Goal: Find specific page/section: Find specific page/section

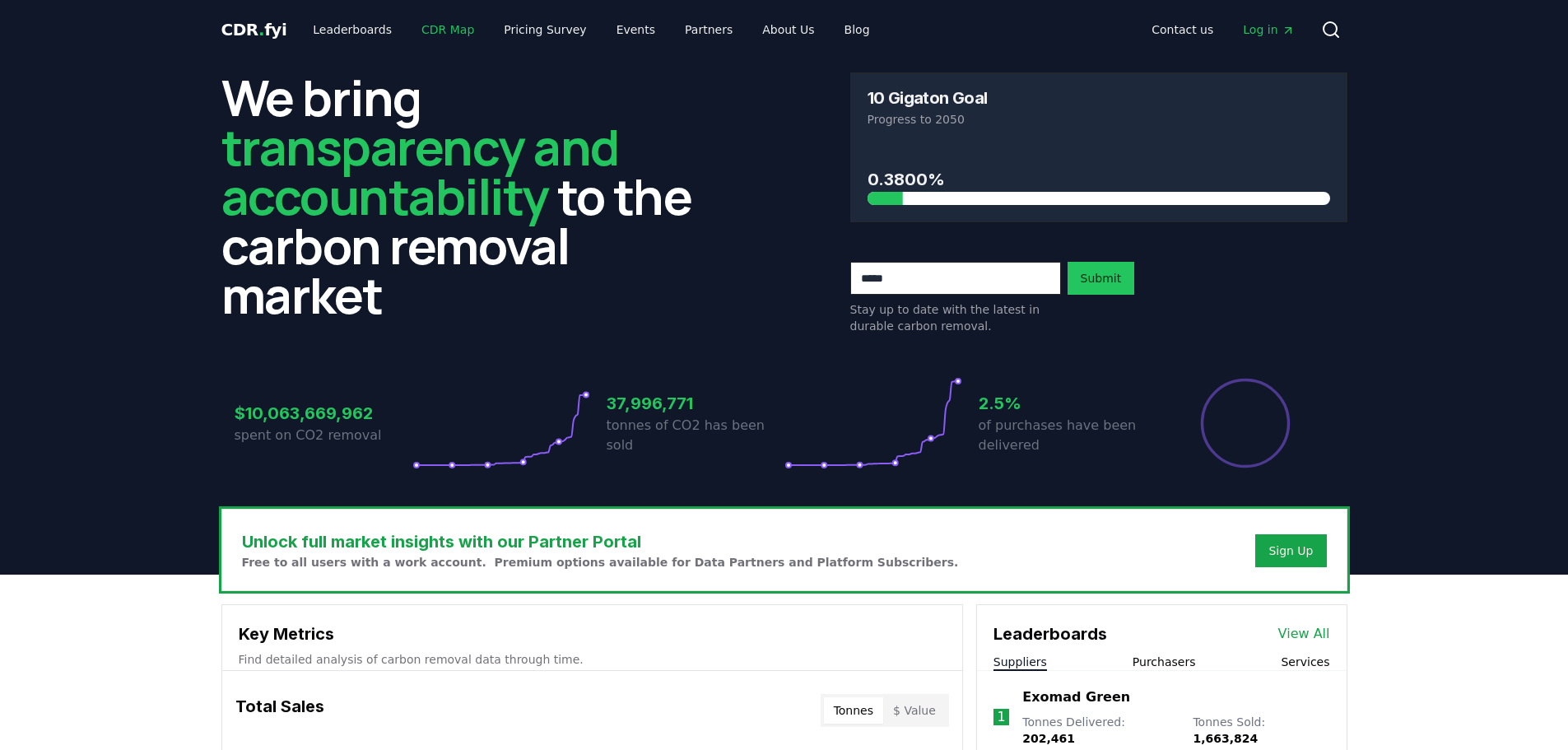
click at [433, 24] on link "CDR Map" at bounding box center [447, 29] width 79 height 30
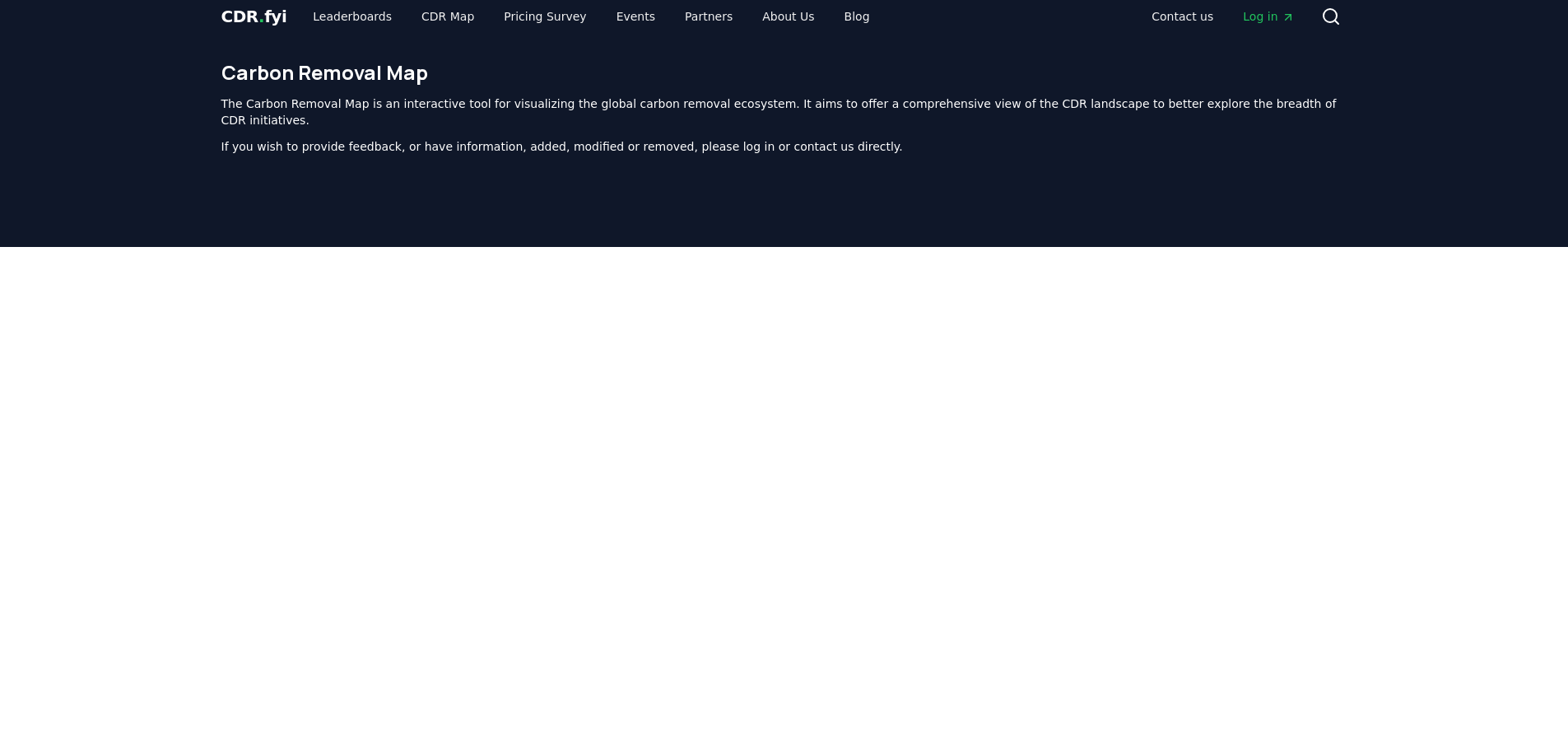
scroll to position [260, 0]
